Goal: Task Accomplishment & Management: Use online tool/utility

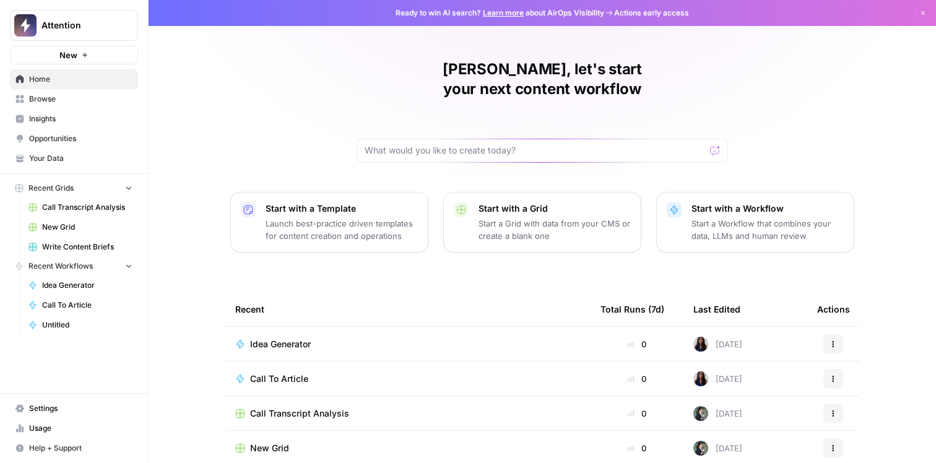
scroll to position [107, 0]
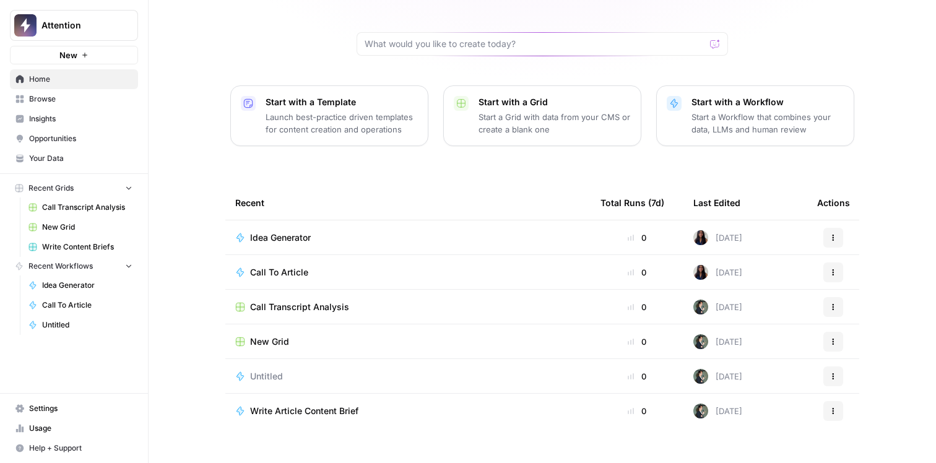
click at [43, 407] on span "Settings" at bounding box center [80, 408] width 103 height 11
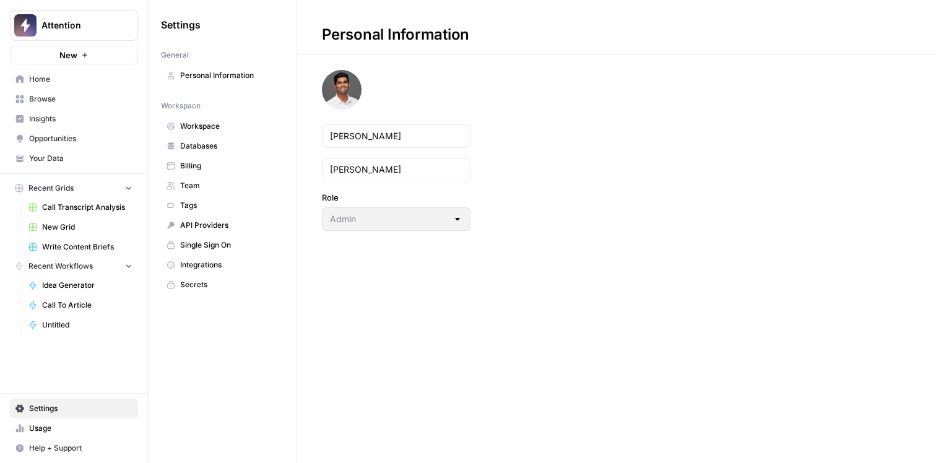
click at [217, 189] on span "Team" at bounding box center [229, 185] width 98 height 11
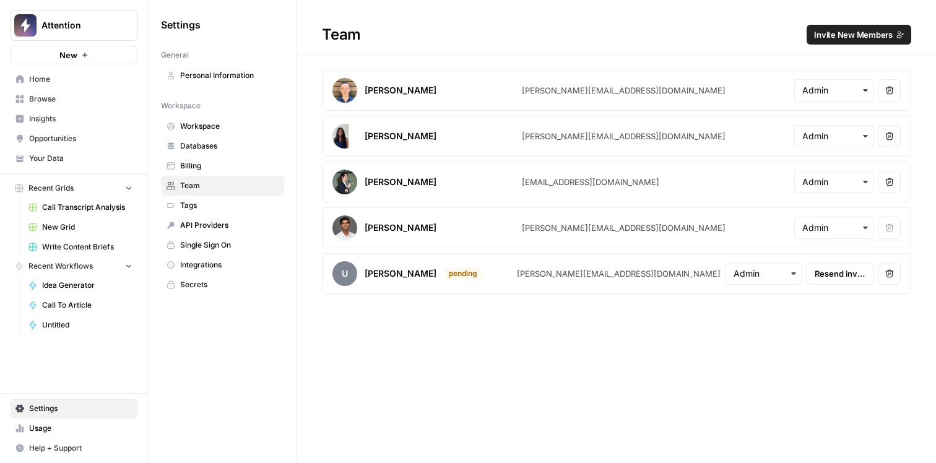
click at [840, 45] on h1 "Team Invite New Members" at bounding box center [616, 27] width 639 height 55
click at [839, 40] on span "Invite New Members" at bounding box center [853, 34] width 79 height 12
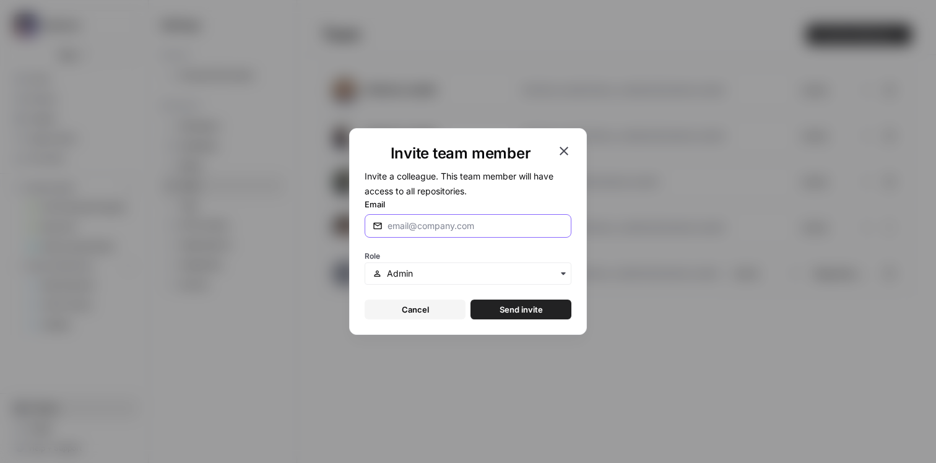
click at [510, 221] on input "Email" at bounding box center [476, 226] width 176 height 12
type input "[PERSON_NAME][EMAIL_ADDRESS][DOMAIN_NAME]"
click at [507, 305] on span "Send invite" at bounding box center [521, 309] width 43 height 12
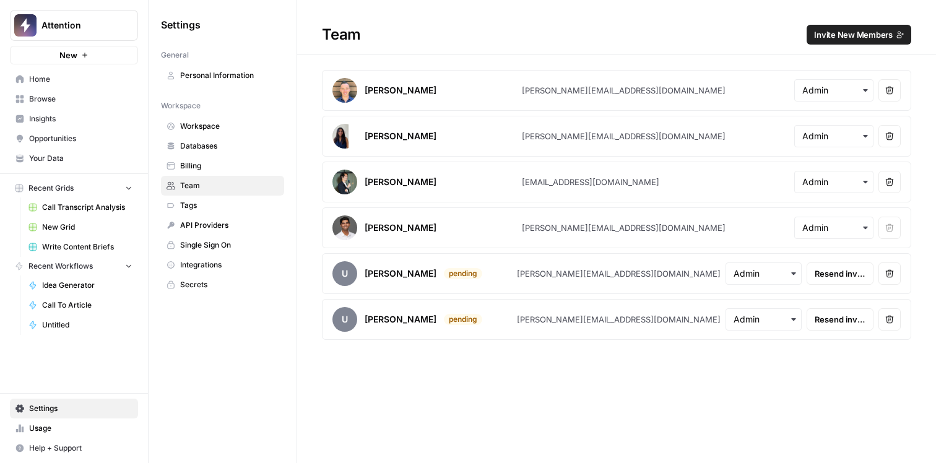
click at [90, 81] on span "Home" at bounding box center [80, 79] width 103 height 11
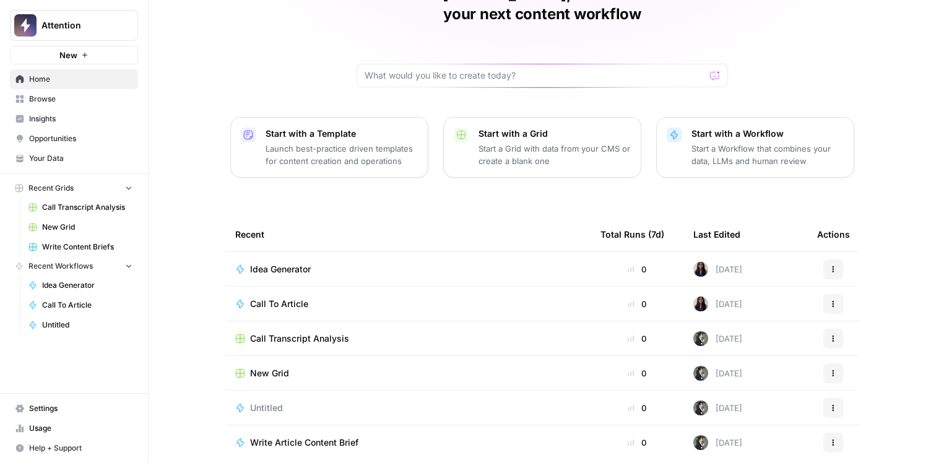
scroll to position [107, 0]
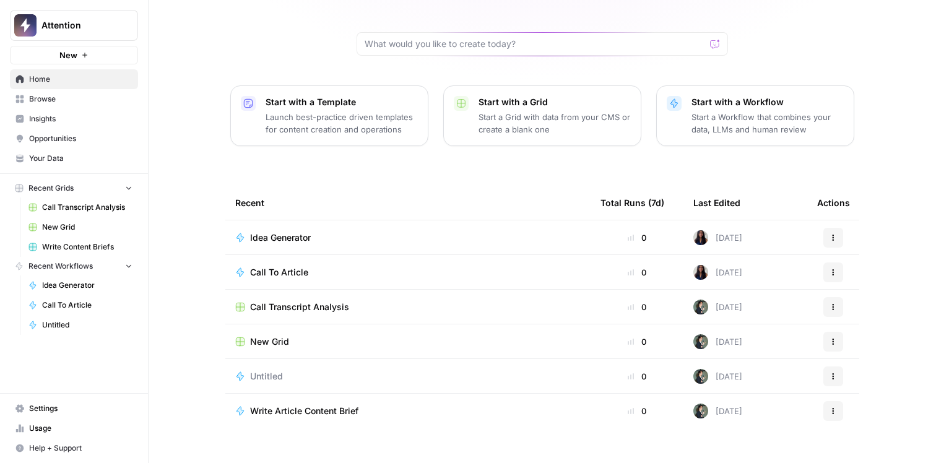
click at [345, 405] on span "Write Article Content Brief" at bounding box center [304, 411] width 108 height 12
